Goal: Task Accomplishment & Management: Complete application form

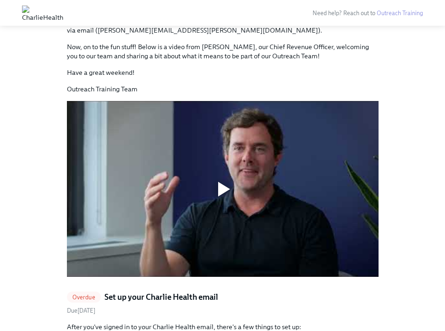
scroll to position [612, 0]
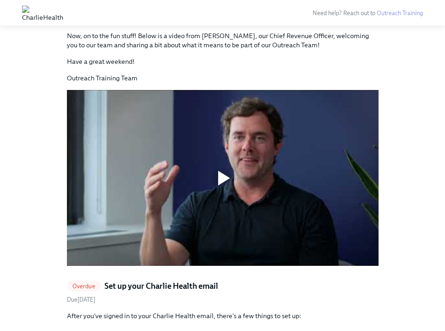
click at [215, 200] on div at bounding box center [223, 178] width 312 height 176
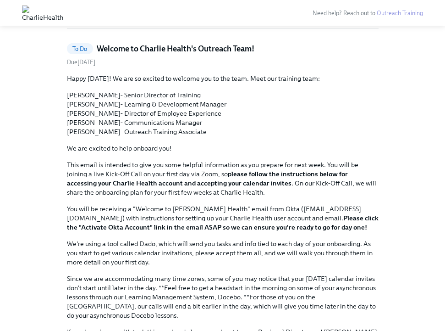
scroll to position [272, 0]
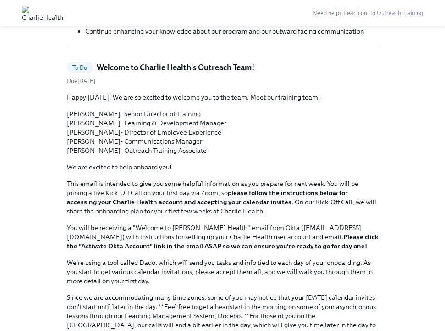
click at [86, 75] on link "To Do Welcome to [PERSON_NAME] Health's Outreach Team! Due [DATE]" at bounding box center [223, 73] width 312 height 23
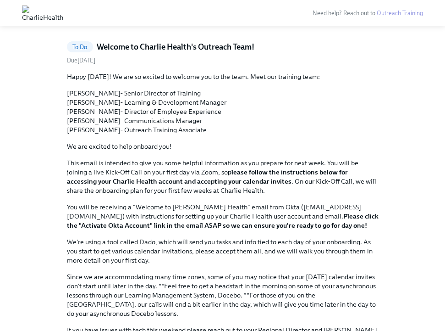
scroll to position [28, 0]
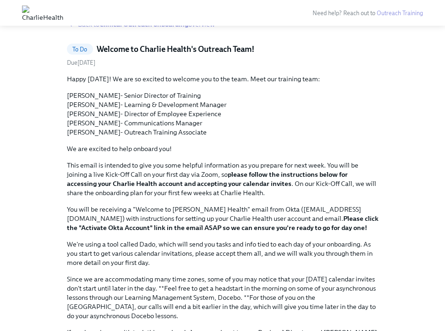
click at [83, 50] on span "To Do" at bounding box center [80, 49] width 26 height 7
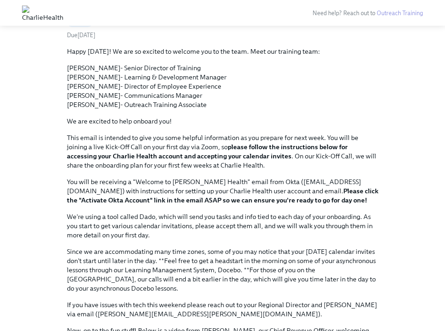
scroll to position [0, 0]
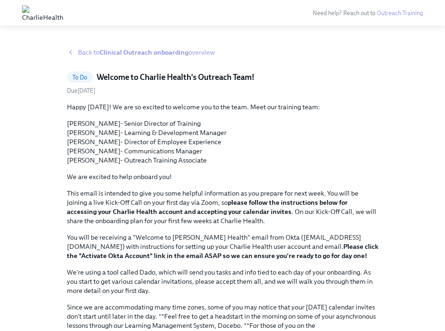
click at [75, 50] on div "Back to Clinical Outreach onboarding overview" at bounding box center [223, 52] width 312 height 9
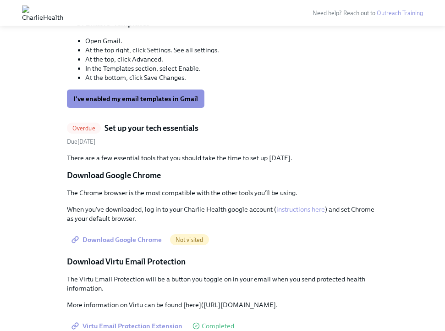
scroll to position [1083, 0]
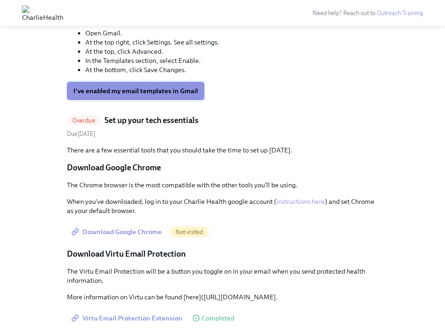
click at [139, 95] on span "I've enabled my email templates in Gmail" at bounding box center [135, 90] width 125 height 9
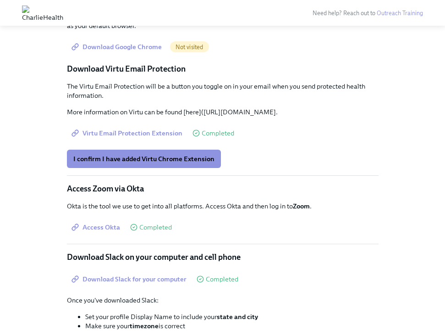
scroll to position [1269, 0]
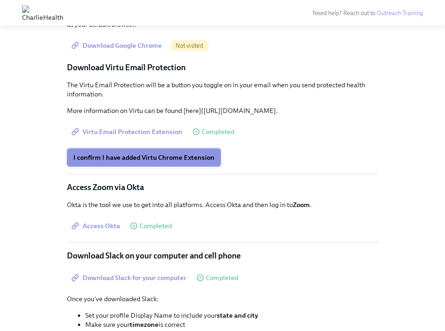
click at [171, 162] on span "I confirm I have added Virtu Chrome Extension" at bounding box center [143, 157] width 141 height 9
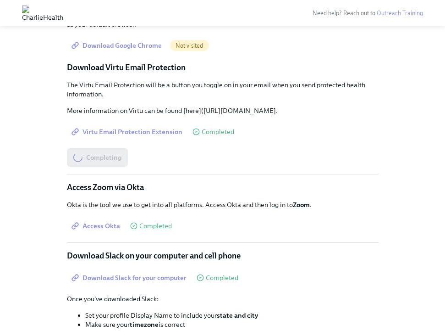
click at [130, 50] on span "Download Google Chrome" at bounding box center [117, 45] width 89 height 9
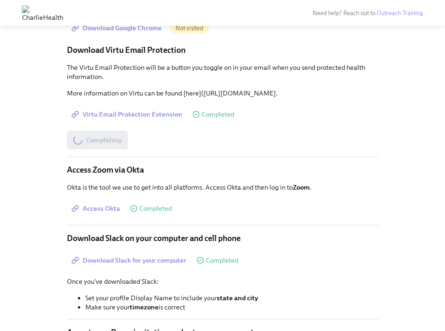
scroll to position [1287, 0]
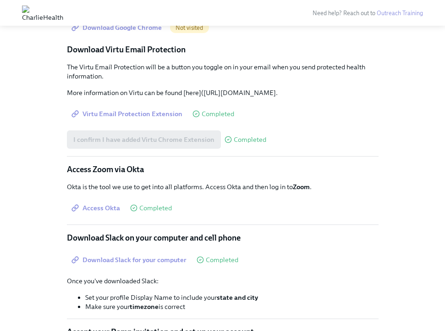
click at [151, 32] on span "Download Google Chrome" at bounding box center [117, 27] width 89 height 9
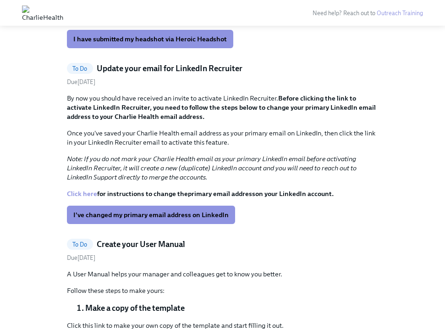
scroll to position [1847, 0]
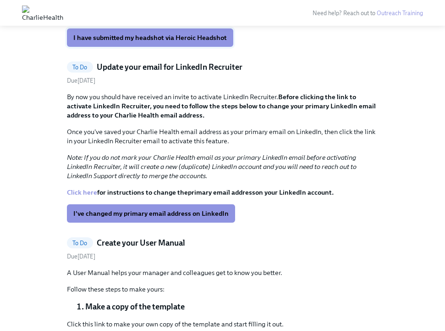
click at [155, 42] on span "I have submitted my headshot via Heroic Headshot" at bounding box center [150, 37] width 154 height 9
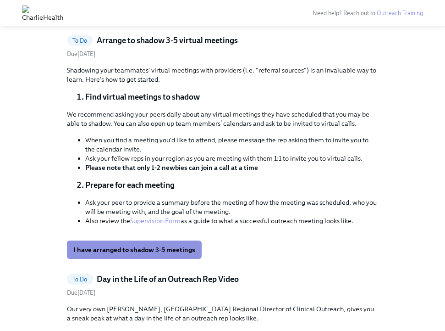
scroll to position [1709, 0]
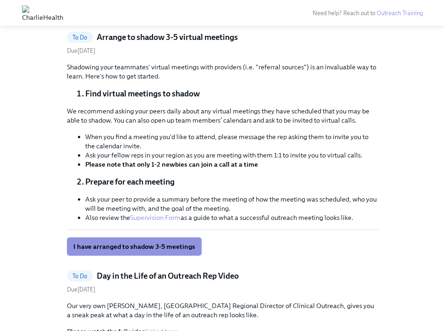
click at [139, 12] on span "Charlie Health Brand Book" at bounding box center [118, 7] width 91 height 9
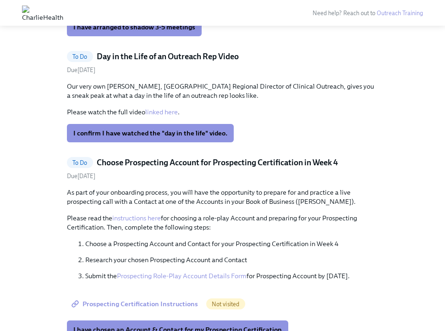
scroll to position [1790, 0]
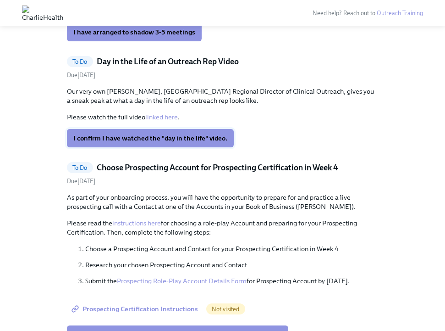
click at [160, 147] on button "I confirm I have watched the "day in the life" video." at bounding box center [150, 138] width 167 height 18
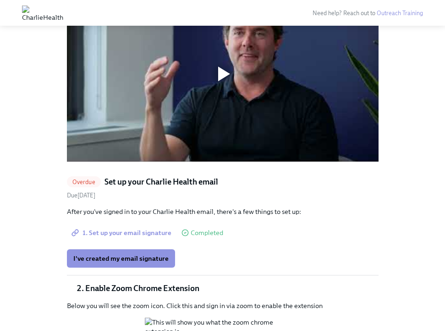
scroll to position [720, 0]
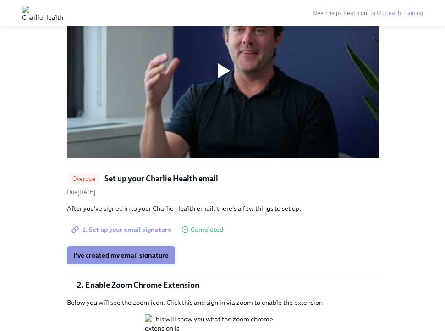
click at [130, 250] on span "I've created my email signature" at bounding box center [120, 254] width 95 height 9
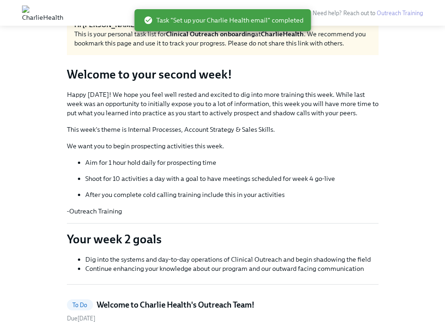
scroll to position [0, 0]
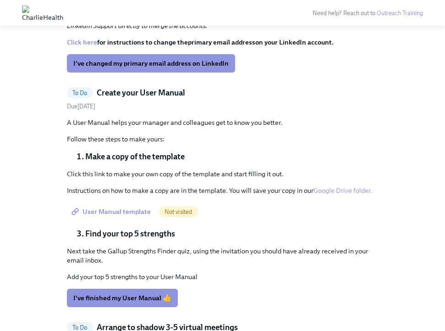
scroll to position [982, 0]
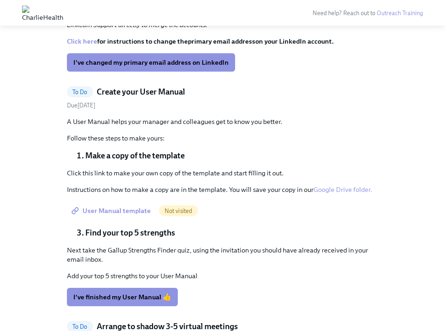
click at [134, 212] on span "User Manual template" at bounding box center [112, 210] width 78 height 9
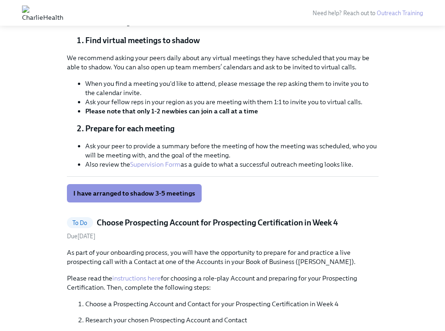
scroll to position [1327, 0]
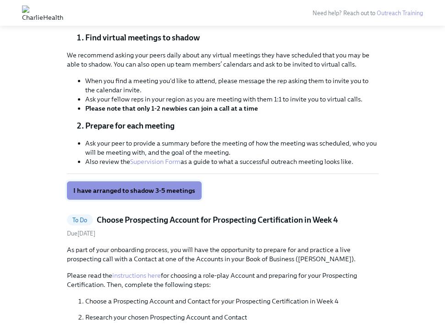
click at [160, 189] on span "I have arranged to shadow 3-5 meetings" at bounding box center [134, 190] width 122 height 9
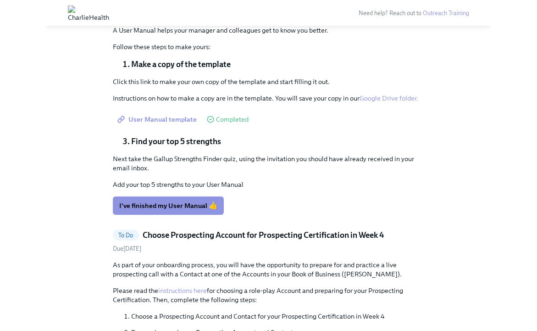
scroll to position [1073, 0]
